Goal: Task Accomplishment & Management: Use online tool/utility

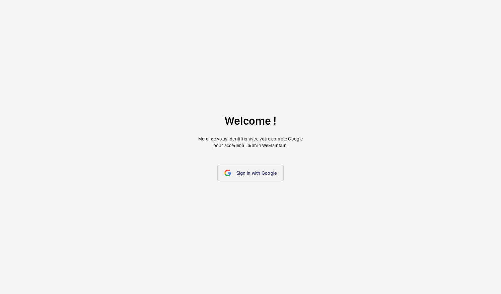
click at [262, 167] on link "Sign in with Google" at bounding box center [250, 173] width 67 height 16
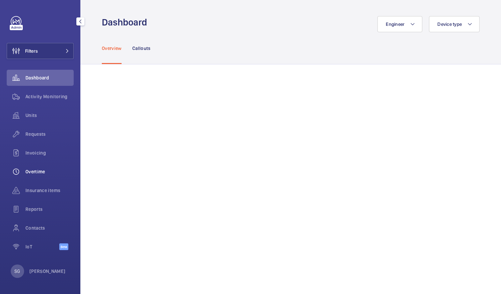
click at [36, 173] on span "Overtime" at bounding box center [49, 171] width 48 height 7
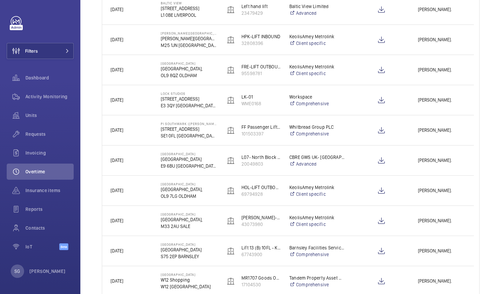
scroll to position [162, 0]
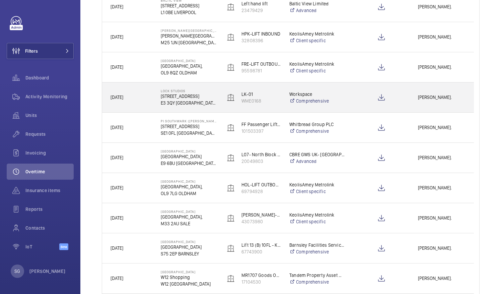
click at [423, 97] on span "[PERSON_NAME]." at bounding box center [442, 97] width 48 height 8
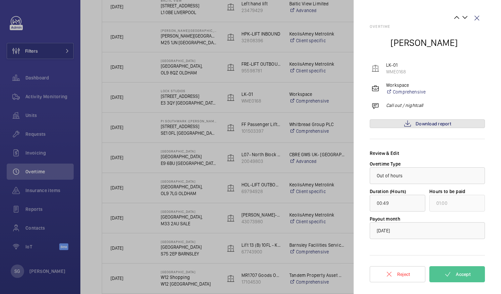
click at [434, 121] on span "Download report" at bounding box center [434, 123] width 36 height 5
click at [453, 272] on button "Accept" at bounding box center [458, 274] width 56 height 16
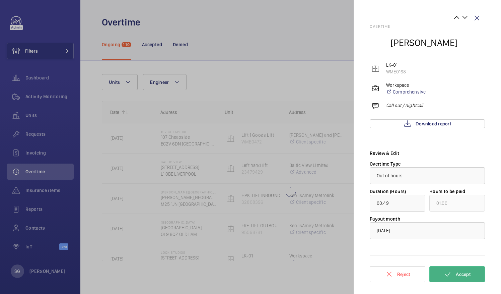
scroll to position [0, 0]
type input "00:37"
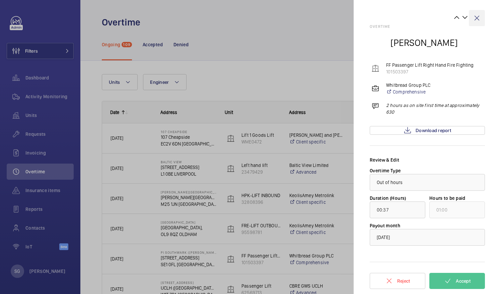
click at [480, 18] on wm-front-icon-button at bounding box center [477, 18] width 16 height 16
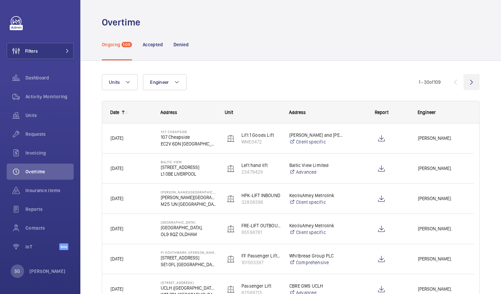
click at [464, 79] on wm-front-icon-button at bounding box center [472, 82] width 16 height 16
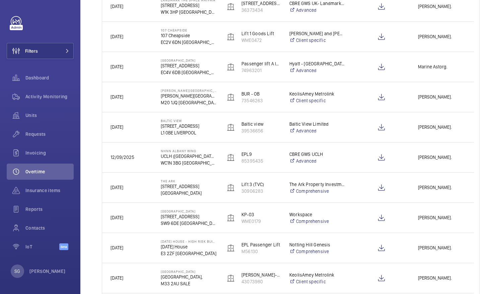
scroll to position [138, 0]
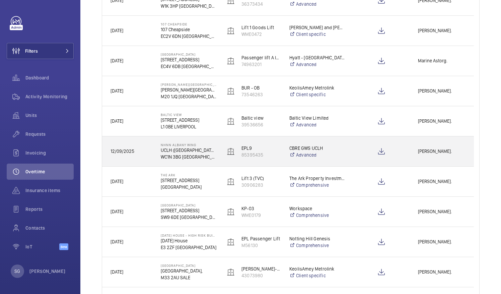
click at [441, 148] on span "[PERSON_NAME]." at bounding box center [442, 151] width 48 height 8
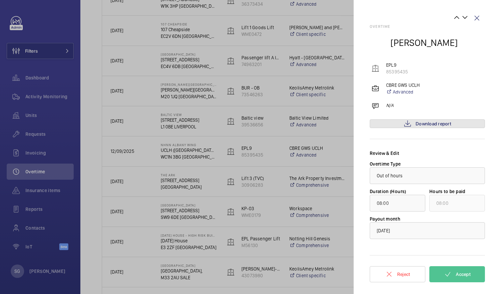
click at [405, 123] on mat-icon at bounding box center [408, 124] width 8 height 8
click at [440, 273] on button "Accept" at bounding box center [458, 274] width 56 height 16
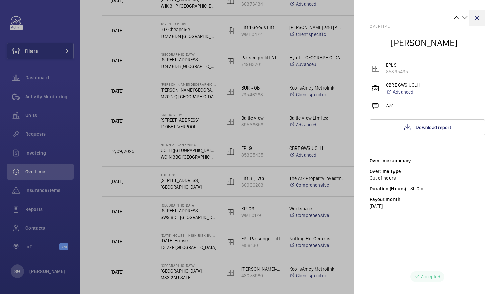
click at [479, 17] on wm-front-icon-button at bounding box center [477, 18] width 16 height 16
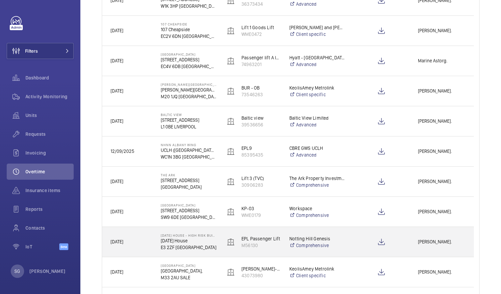
click at [435, 244] on span "[PERSON_NAME]." at bounding box center [442, 242] width 48 height 8
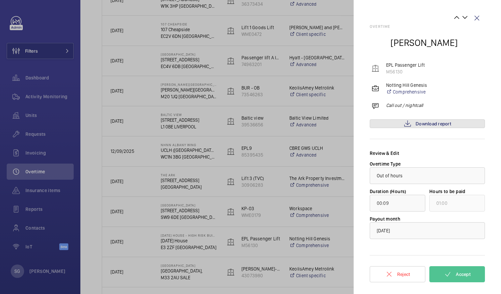
click at [433, 122] on span "Download report" at bounding box center [434, 123] width 36 height 5
click at [454, 272] on button "Accept" at bounding box center [458, 274] width 56 height 16
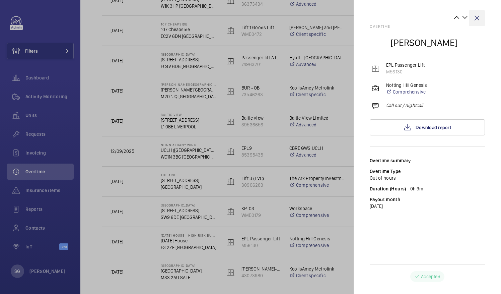
click at [479, 16] on wm-front-icon-button at bounding box center [477, 18] width 16 height 16
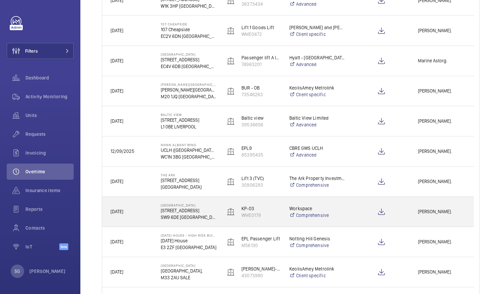
click at [453, 216] on div "[PERSON_NAME]." at bounding box center [442, 211] width 64 height 21
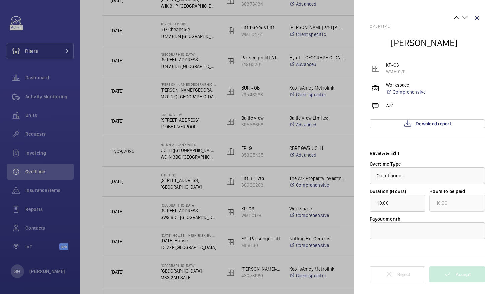
click at [399, 229] on div at bounding box center [427, 231] width 115 height 16
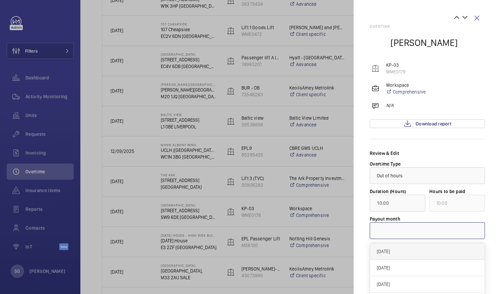
click at [394, 248] on span "[DATE]" at bounding box center [427, 251] width 101 height 7
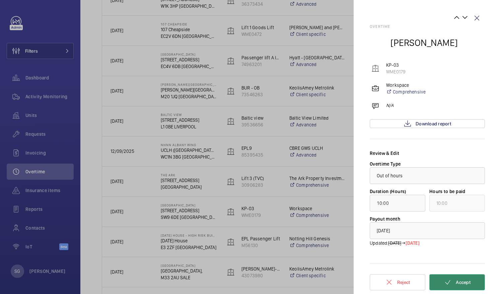
click at [449, 279] on mat-icon at bounding box center [448, 282] width 8 height 8
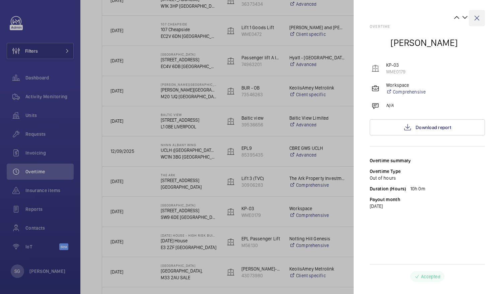
click at [480, 12] on wm-front-icon-button at bounding box center [477, 18] width 16 height 16
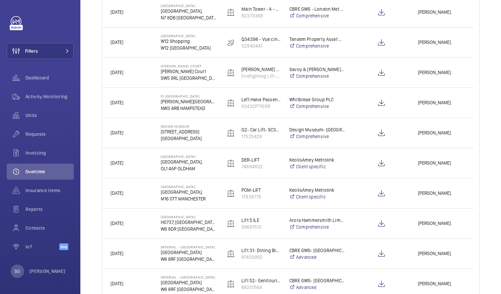
scroll to position [520, 0]
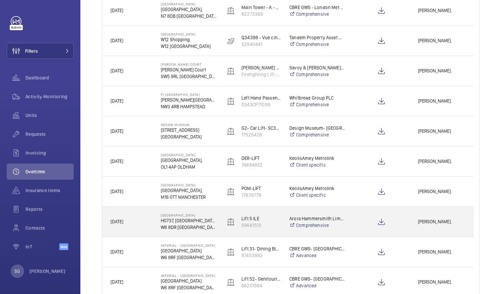
click at [454, 222] on span "[PERSON_NAME]." at bounding box center [442, 222] width 48 height 8
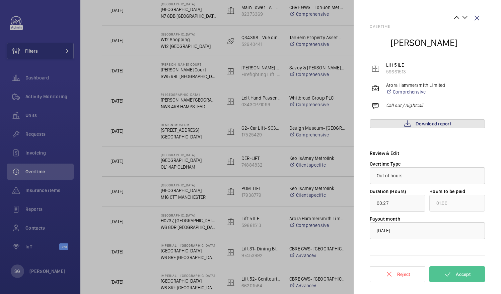
click at [442, 127] on link "Download report" at bounding box center [427, 123] width 115 height 9
click at [477, 271] on button "Accept" at bounding box center [458, 274] width 56 height 16
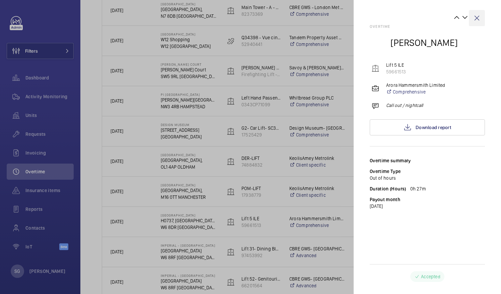
click at [473, 17] on wm-front-icon-button at bounding box center [477, 18] width 16 height 16
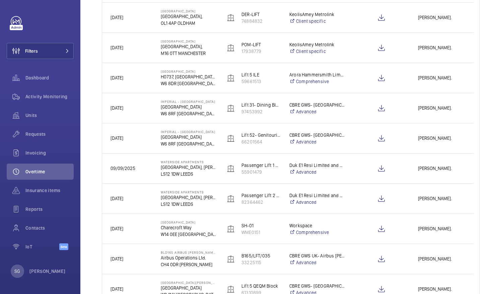
scroll to position [687, 0]
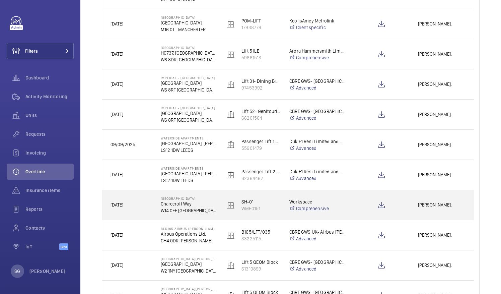
click at [442, 202] on span "[PERSON_NAME]." at bounding box center [442, 205] width 48 height 8
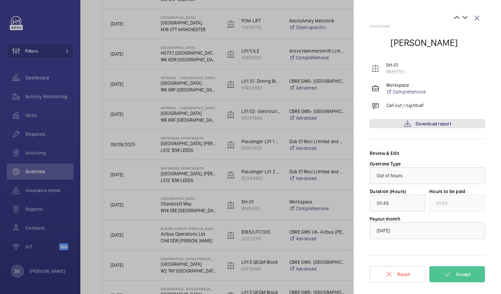
click at [424, 127] on link "Download report" at bounding box center [427, 123] width 115 height 9
click at [439, 267] on button "Accept" at bounding box center [458, 274] width 56 height 16
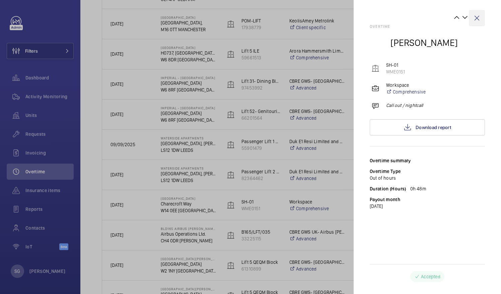
click at [477, 17] on wm-front-icon-button at bounding box center [477, 18] width 16 height 16
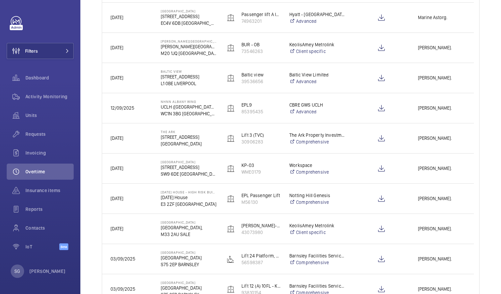
scroll to position [0, 0]
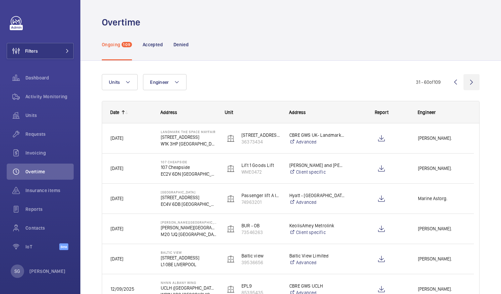
click at [465, 82] on wm-front-icon-button at bounding box center [472, 82] width 16 height 16
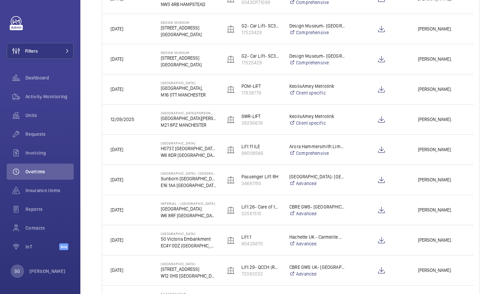
scroll to position [683, 0]
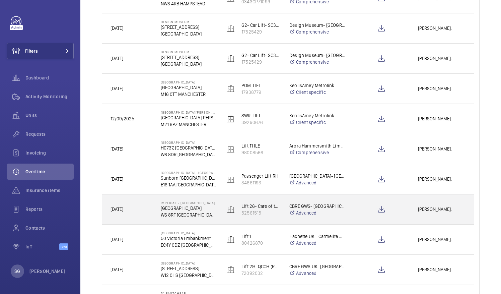
click at [442, 201] on div "[PERSON_NAME]." at bounding box center [442, 209] width 64 height 21
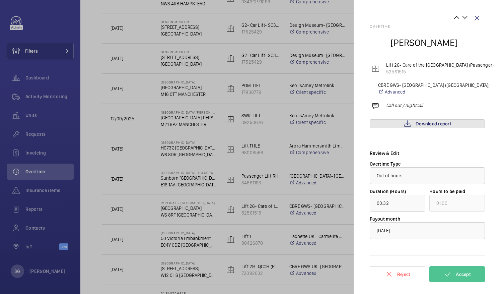
click at [456, 126] on link "Download report" at bounding box center [427, 123] width 115 height 9
click at [449, 270] on mat-icon at bounding box center [448, 274] width 8 height 8
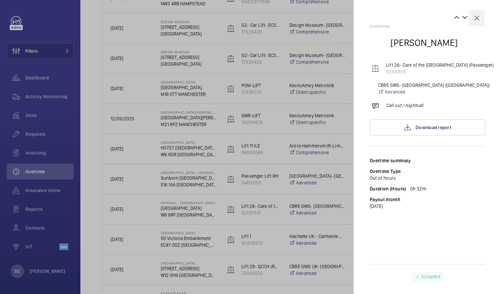
click at [476, 18] on wm-front-icon-button at bounding box center [477, 18] width 16 height 16
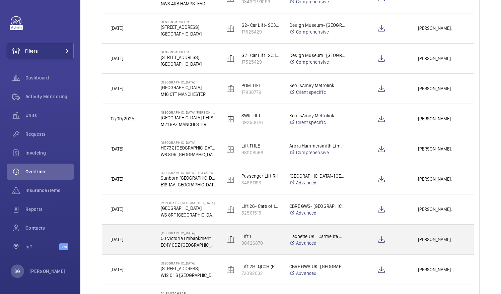
click at [441, 239] on span "[PERSON_NAME]." at bounding box center [442, 240] width 48 height 8
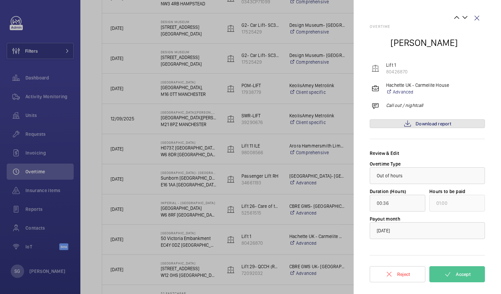
click at [436, 125] on span "Download report" at bounding box center [434, 123] width 36 height 5
click at [467, 268] on button "Accept" at bounding box center [458, 274] width 56 height 16
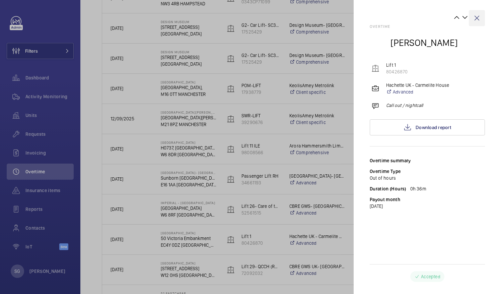
click at [475, 17] on wm-front-icon-button at bounding box center [477, 18] width 16 height 16
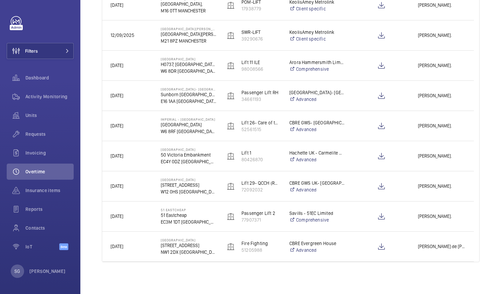
scroll to position [0, 0]
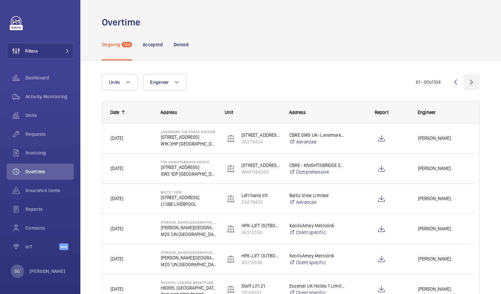
click at [471, 79] on wm-front-icon-button at bounding box center [472, 82] width 16 height 16
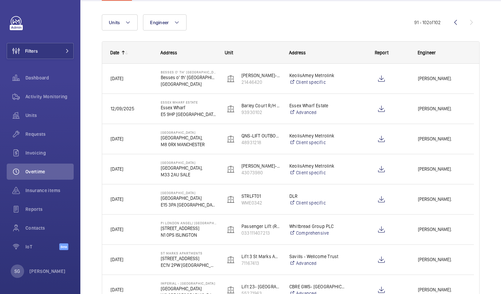
scroll to position [74, 0]
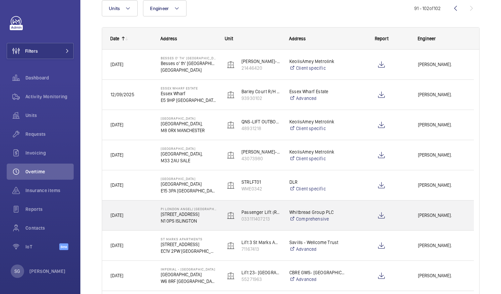
click at [445, 215] on span "[PERSON_NAME]." at bounding box center [442, 215] width 48 height 8
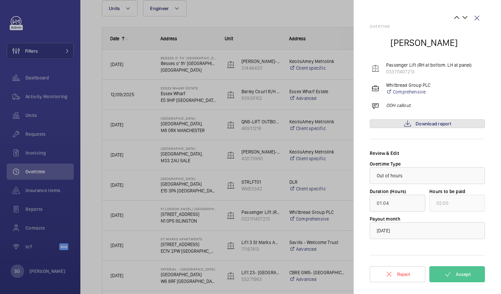
click at [448, 122] on span "Download report" at bounding box center [434, 123] width 36 height 5
click at [479, 18] on wm-front-icon-button at bounding box center [477, 18] width 16 height 16
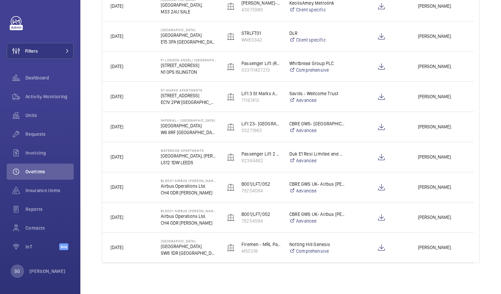
scroll to position [224, 0]
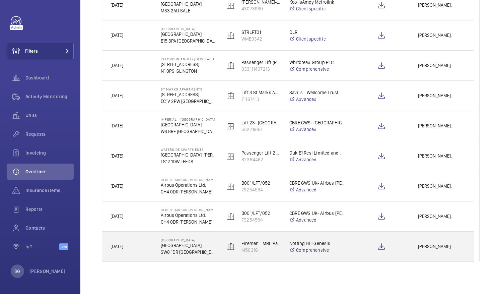
click at [433, 251] on div "[PERSON_NAME]." at bounding box center [442, 246] width 64 height 21
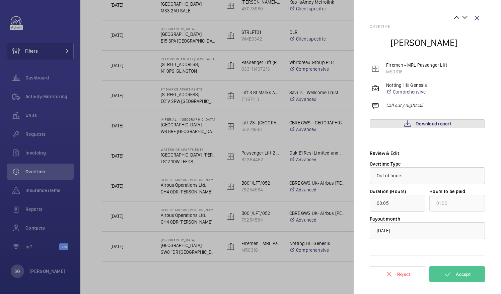
click at [451, 123] on span "Download report" at bounding box center [434, 123] width 36 height 5
click at [446, 267] on button "Accept" at bounding box center [458, 274] width 56 height 16
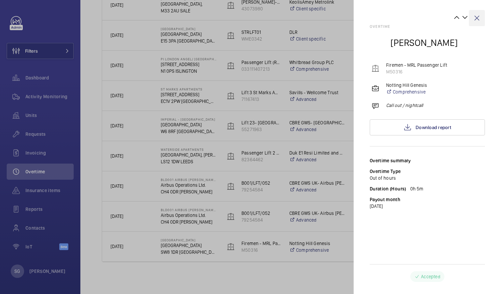
click at [474, 19] on wm-front-icon-button at bounding box center [477, 18] width 16 height 16
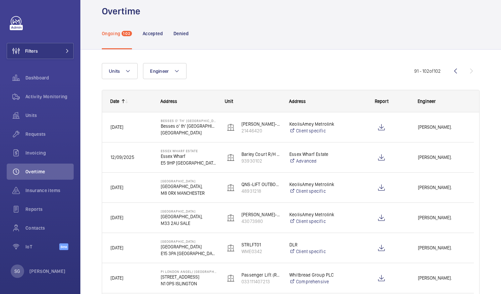
scroll to position [0, 0]
